Goal: Transaction & Acquisition: Purchase product/service

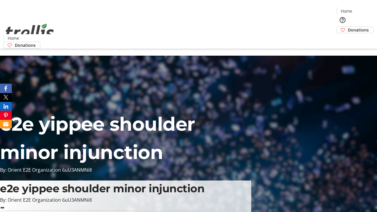
click at [348, 27] on span "Donations" at bounding box center [358, 30] width 21 height 6
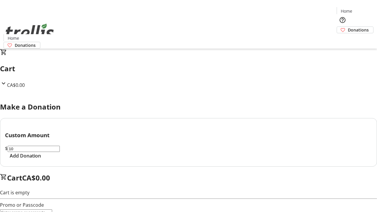
click at [41, 159] on span "Add Donation" at bounding box center [25, 155] width 31 height 7
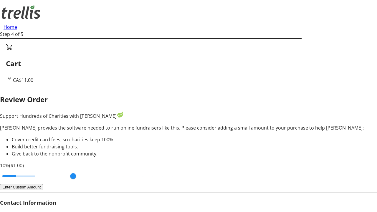
click at [43, 184] on button "Enter Custom Amount" at bounding box center [21, 187] width 43 height 6
